Goal: Task Accomplishment & Management: Use online tool/utility

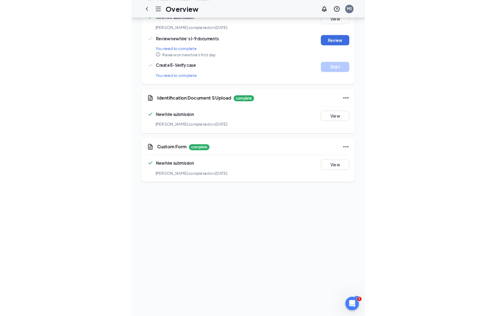
scroll to position [472, 0]
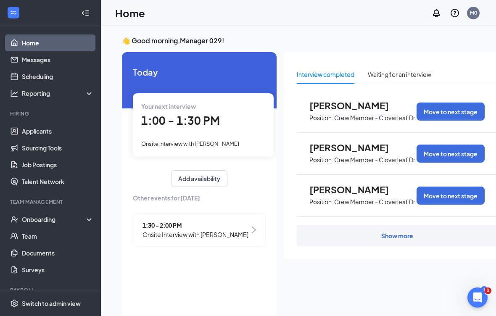
click at [34, 219] on div "Onboarding" at bounding box center [54, 219] width 65 height 8
click at [29, 235] on link "Overview" at bounding box center [58, 236] width 72 height 17
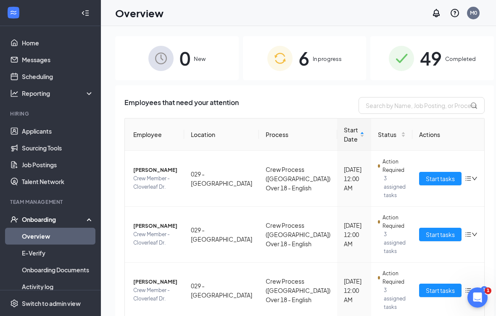
click at [324, 66] on div "6 In progress" at bounding box center [305, 58] width 124 height 44
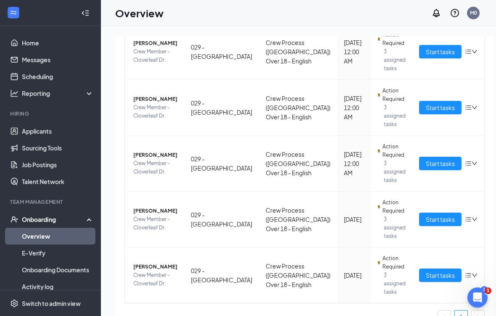
scroll to position [181, 0]
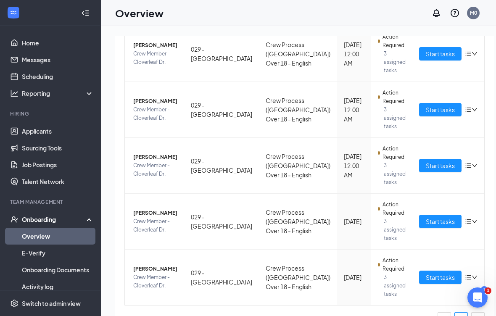
click at [426, 222] on span "Start tasks" at bounding box center [440, 221] width 29 height 9
